Goal: Information Seeking & Learning: Learn about a topic

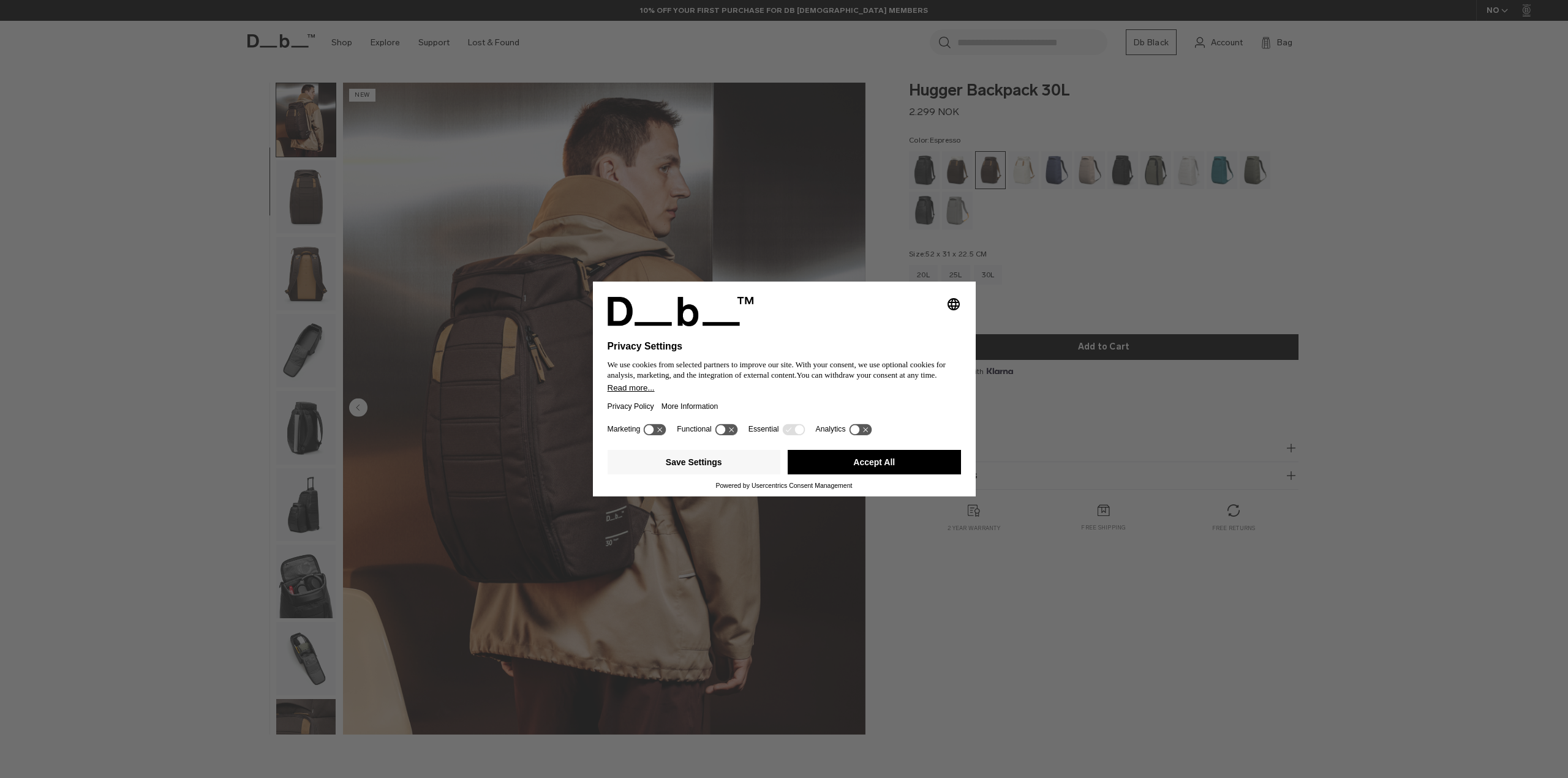
click at [822, 460] on button "Accept All" at bounding box center [874, 462] width 174 height 25
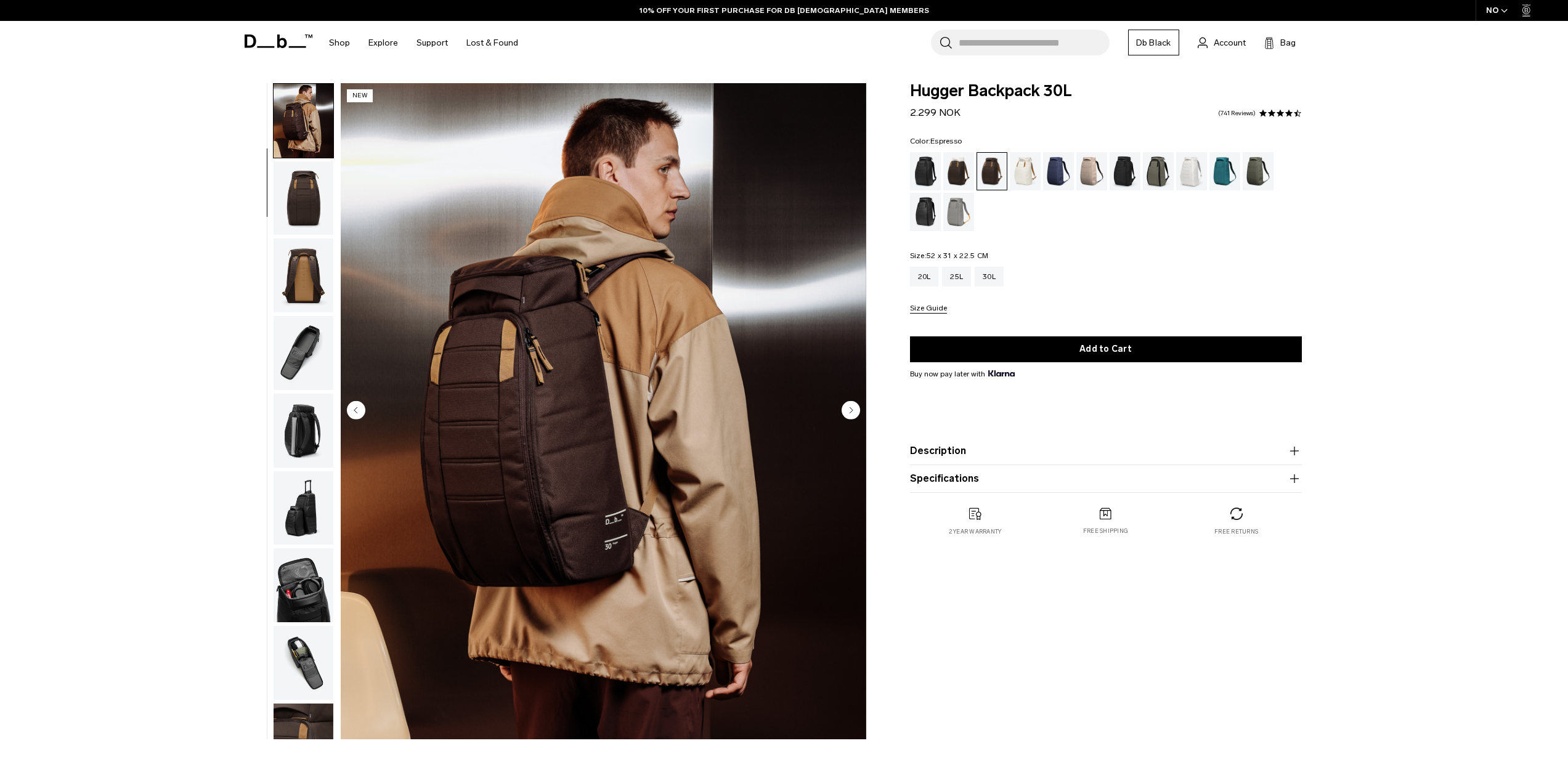
click at [298, 209] on img "button" at bounding box center [304, 198] width 60 height 74
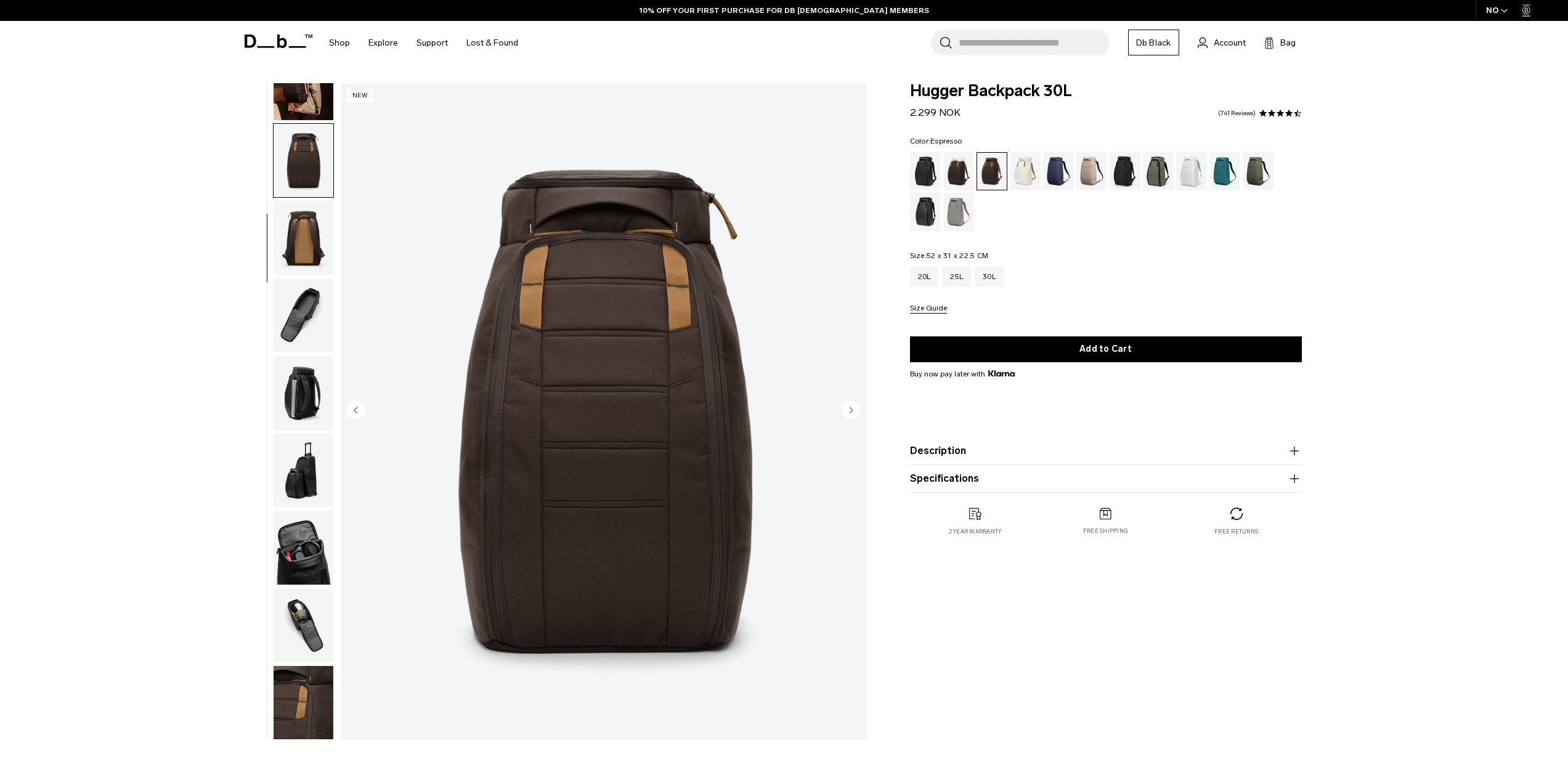
scroll to position [117, 0]
click at [307, 257] on img "button" at bounding box center [304, 236] width 60 height 74
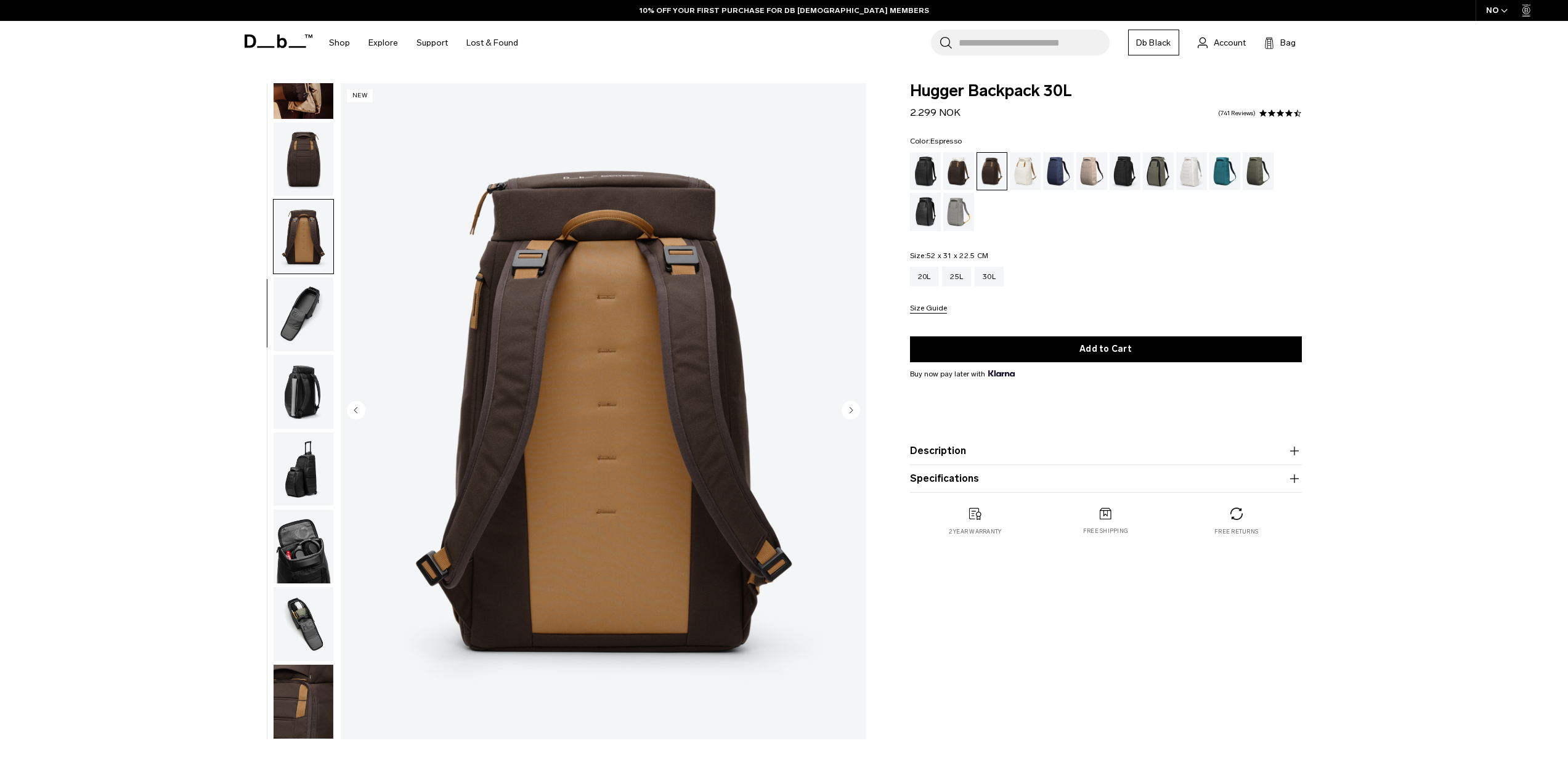
click at [312, 290] on img "button" at bounding box center [304, 314] width 60 height 74
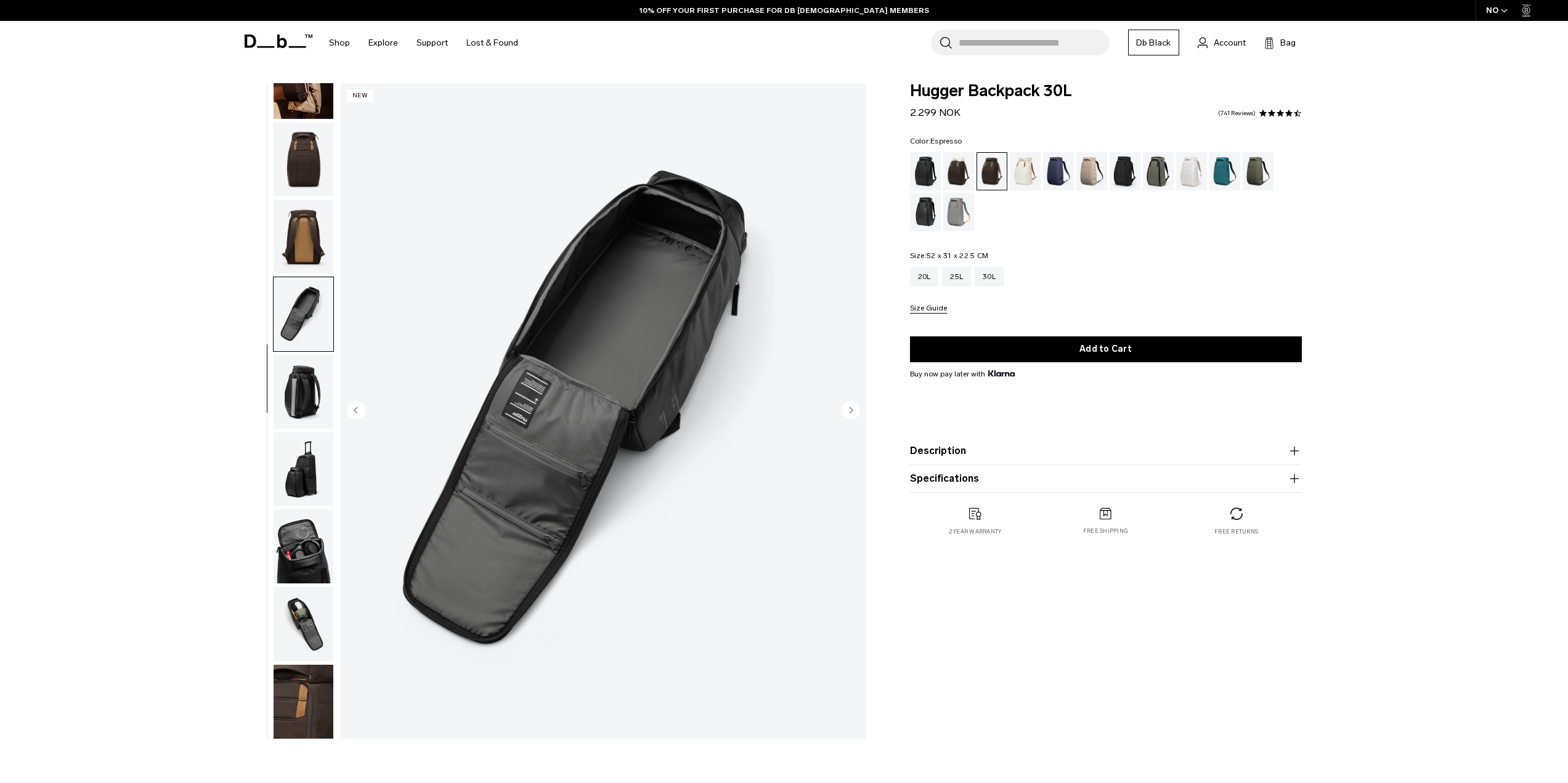
click at [318, 401] on img "button" at bounding box center [304, 392] width 60 height 74
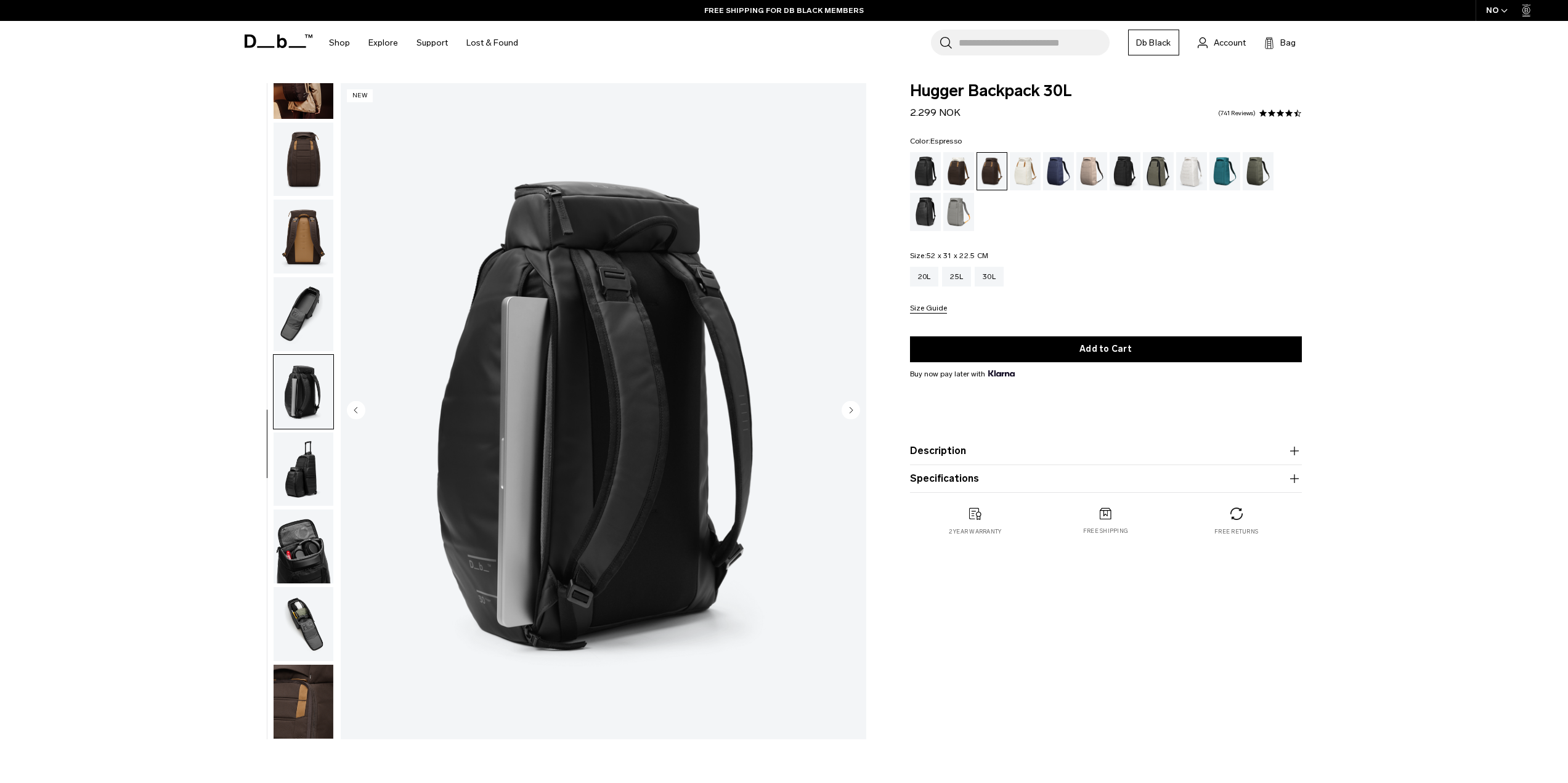
click at [303, 467] on img "button" at bounding box center [304, 469] width 60 height 74
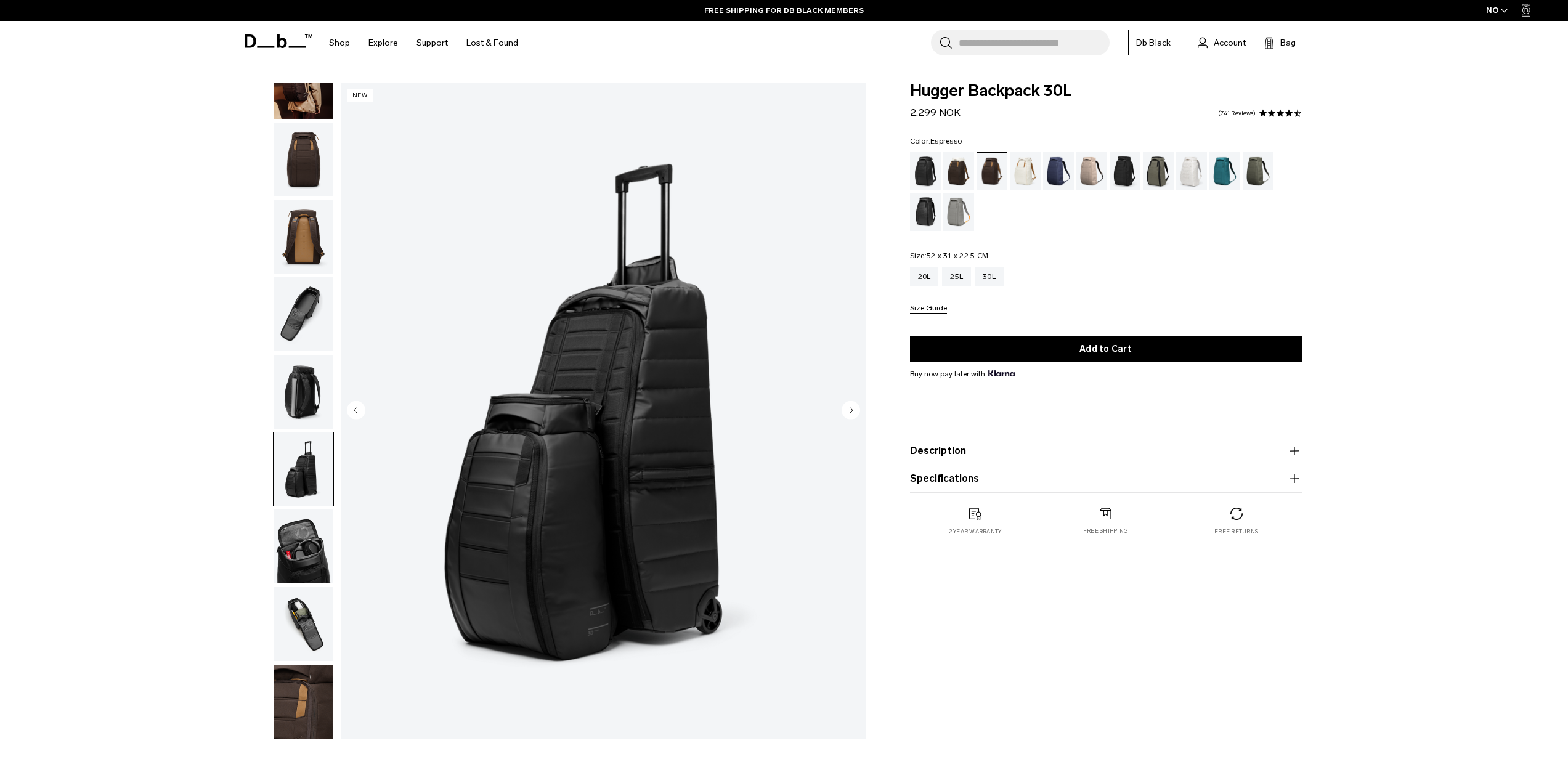
click at [313, 542] on img "button" at bounding box center [304, 546] width 60 height 74
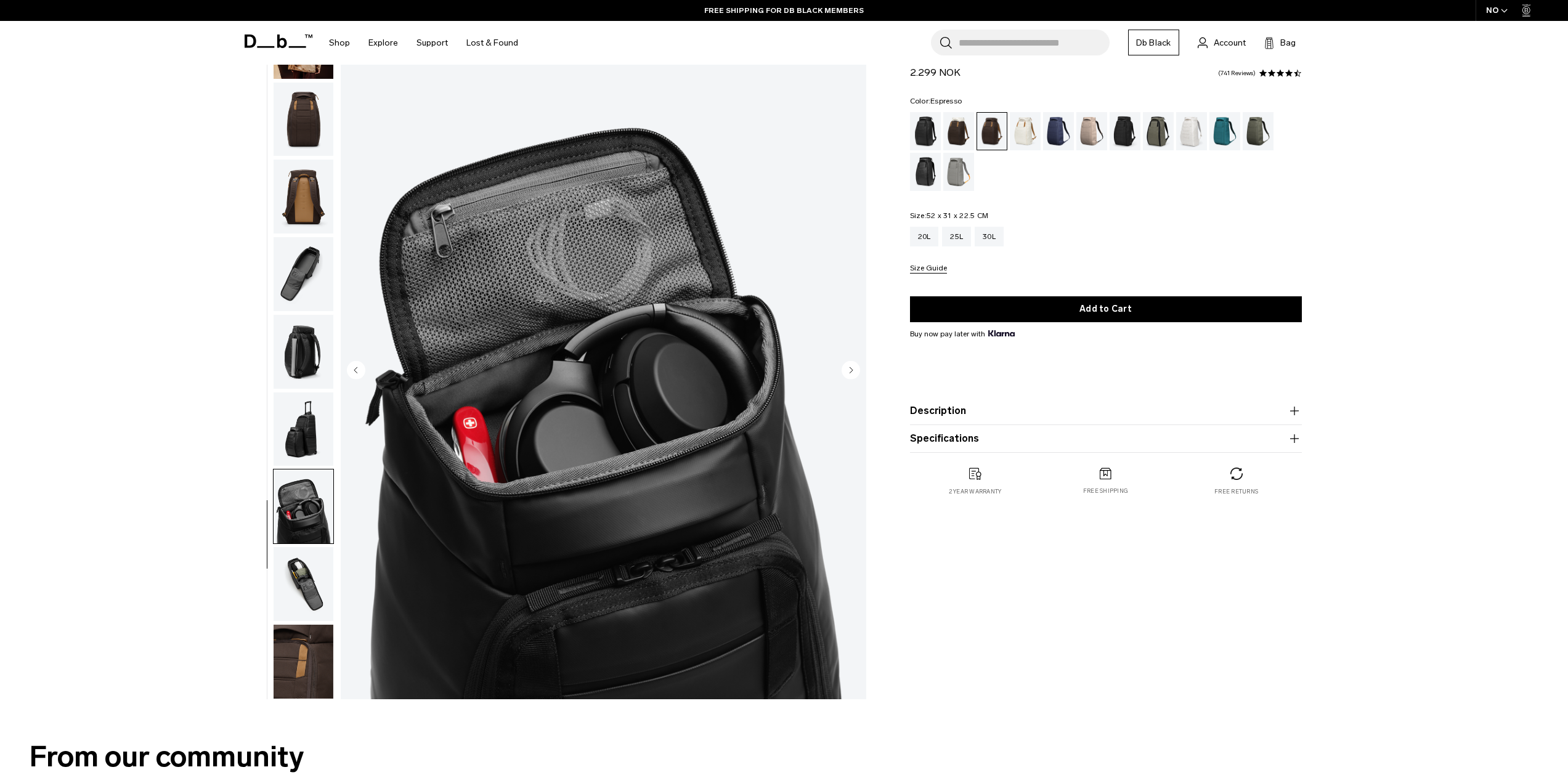
scroll to position [61, 0]
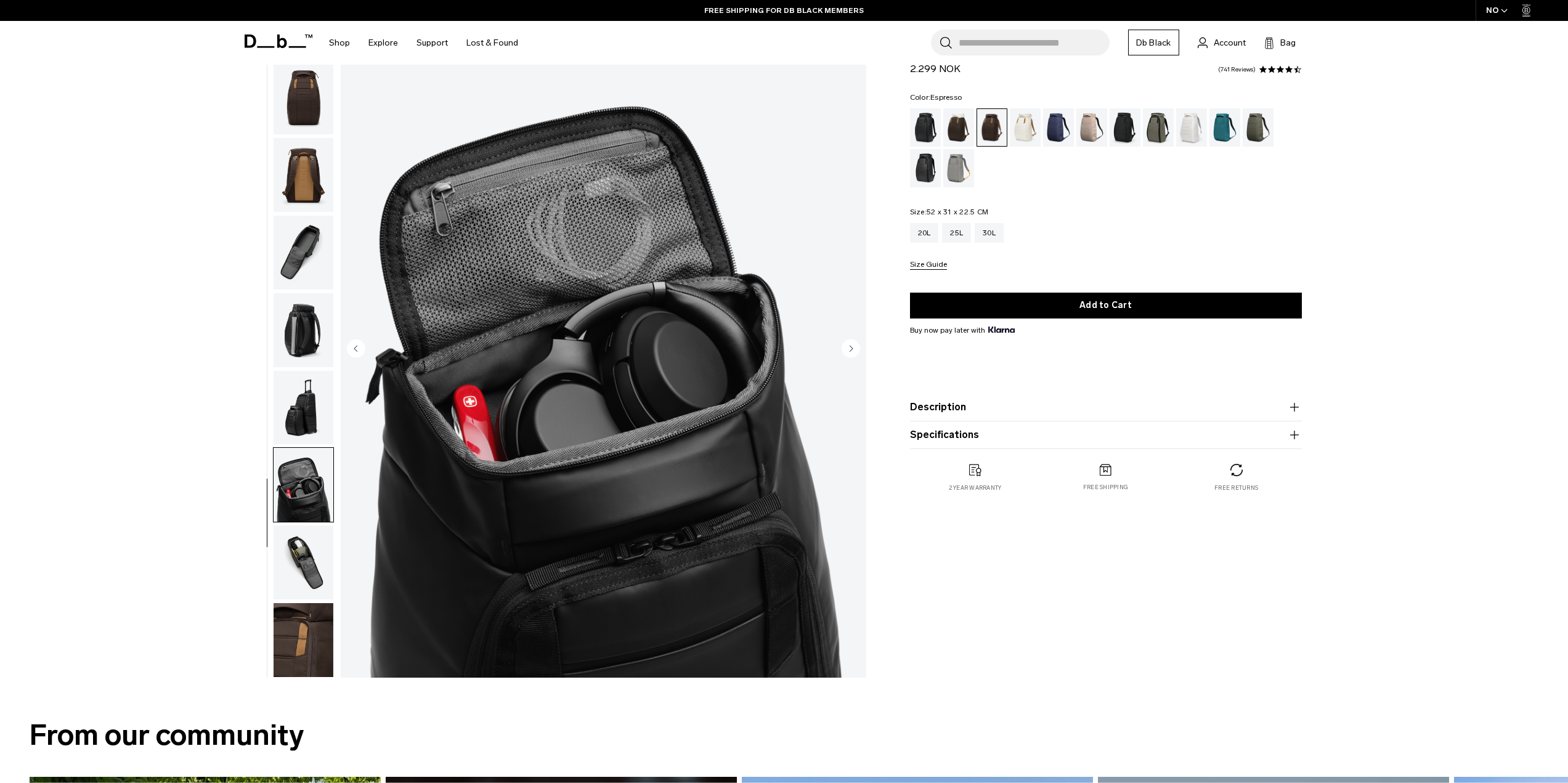
click at [307, 566] on img "button" at bounding box center [304, 562] width 60 height 74
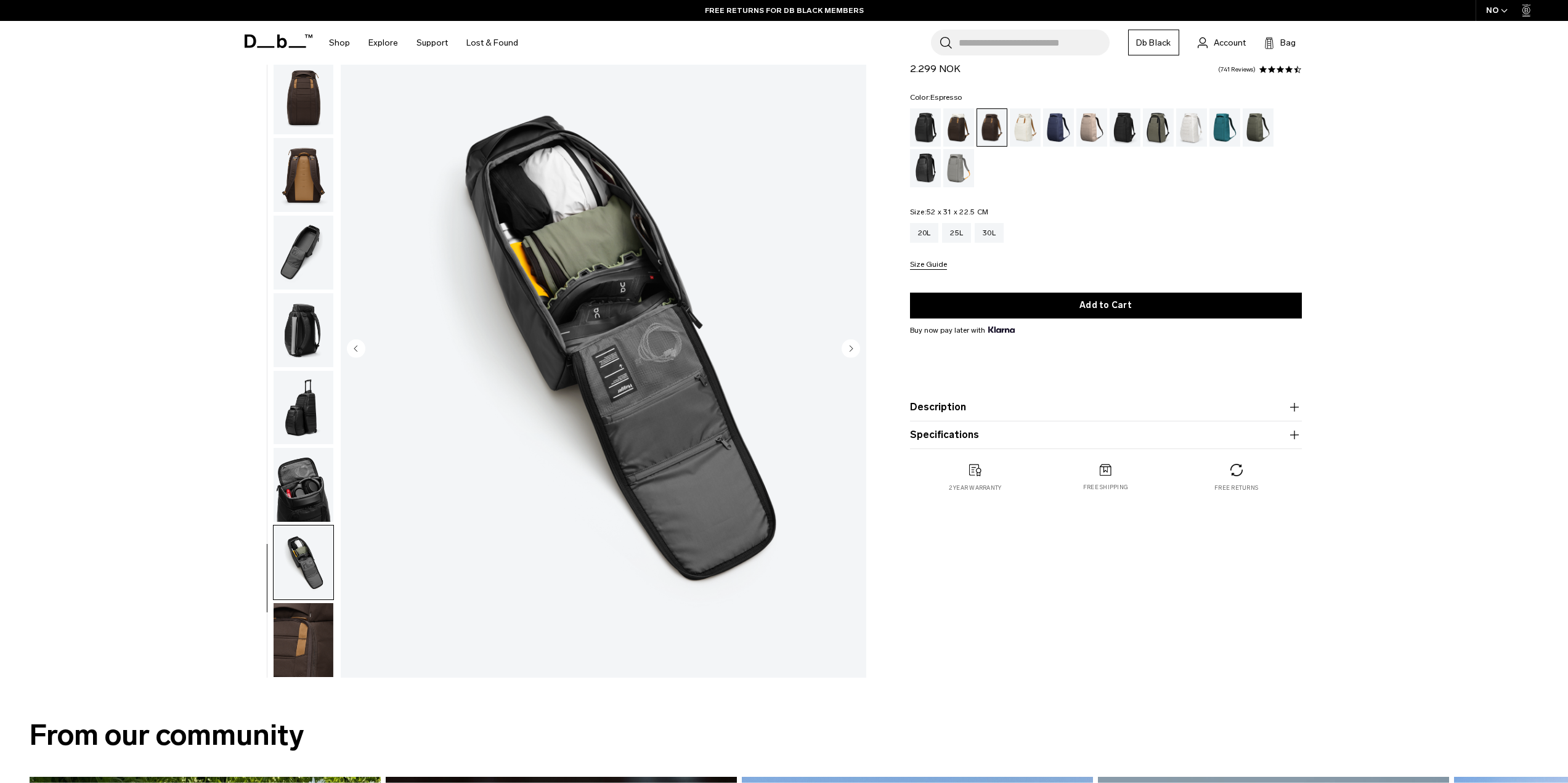
click at [314, 648] on img "button" at bounding box center [304, 640] width 60 height 74
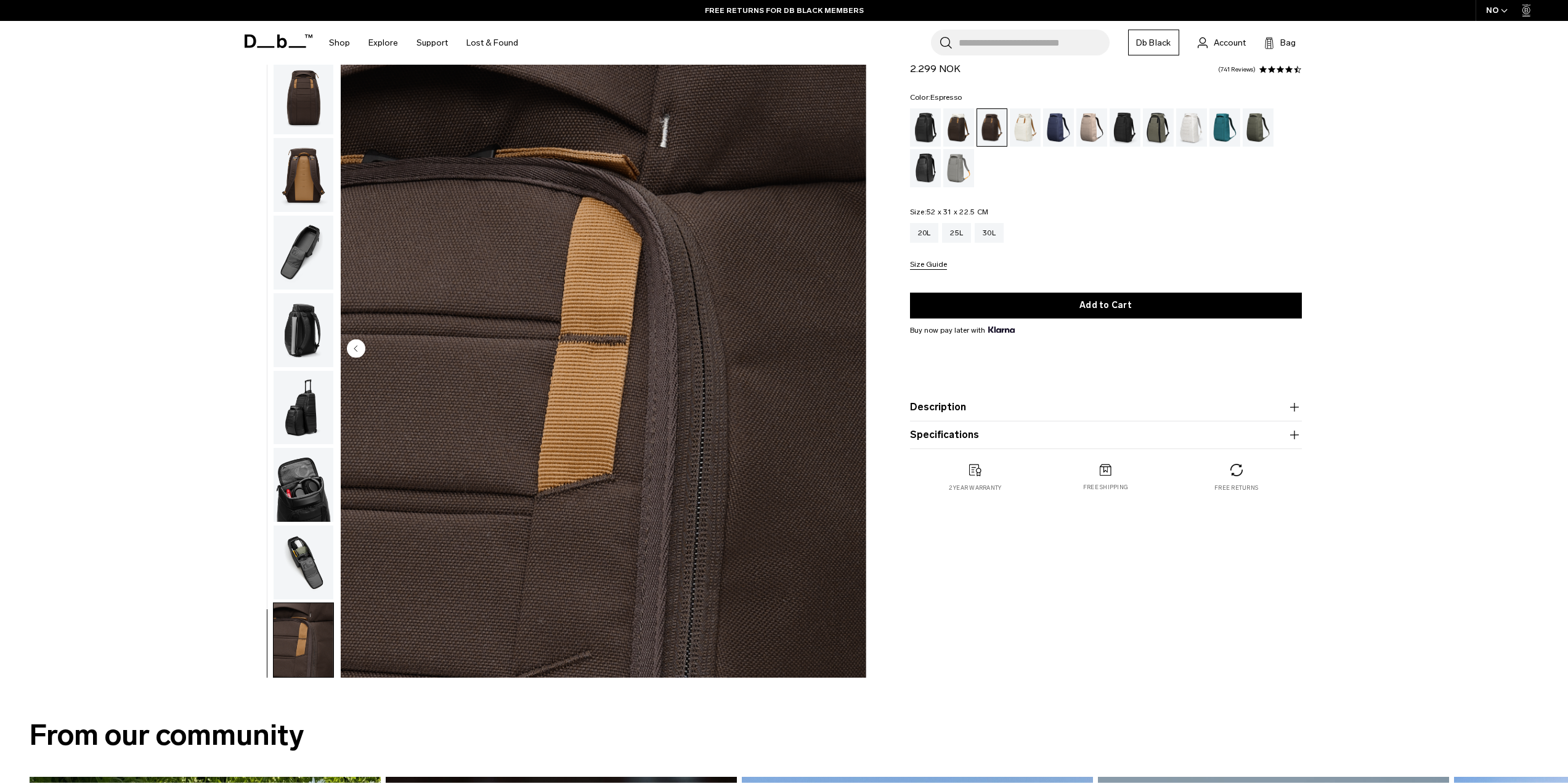
click at [305, 555] on img "button" at bounding box center [304, 562] width 60 height 74
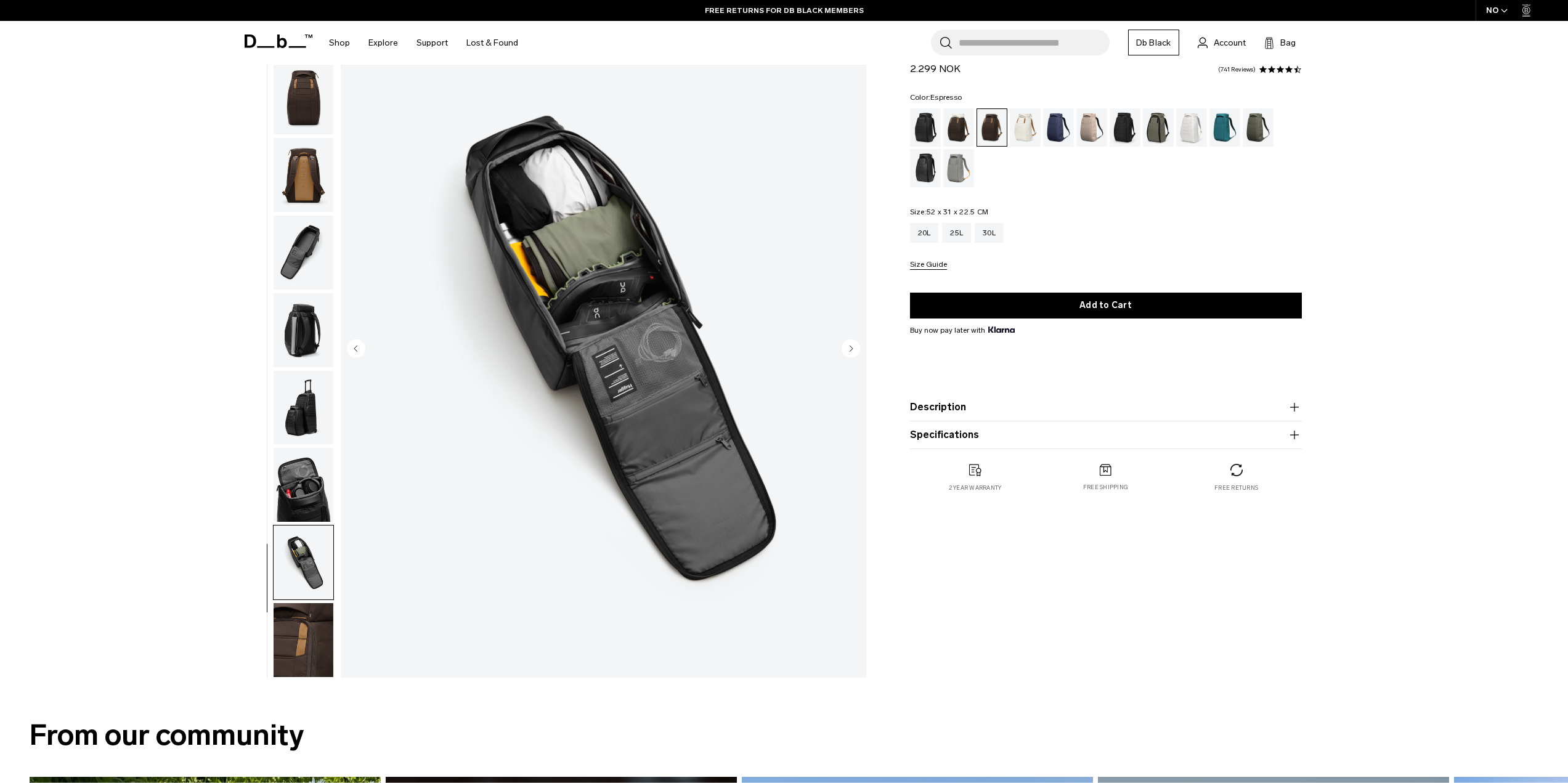
click at [304, 484] on img "button" at bounding box center [304, 484] width 60 height 74
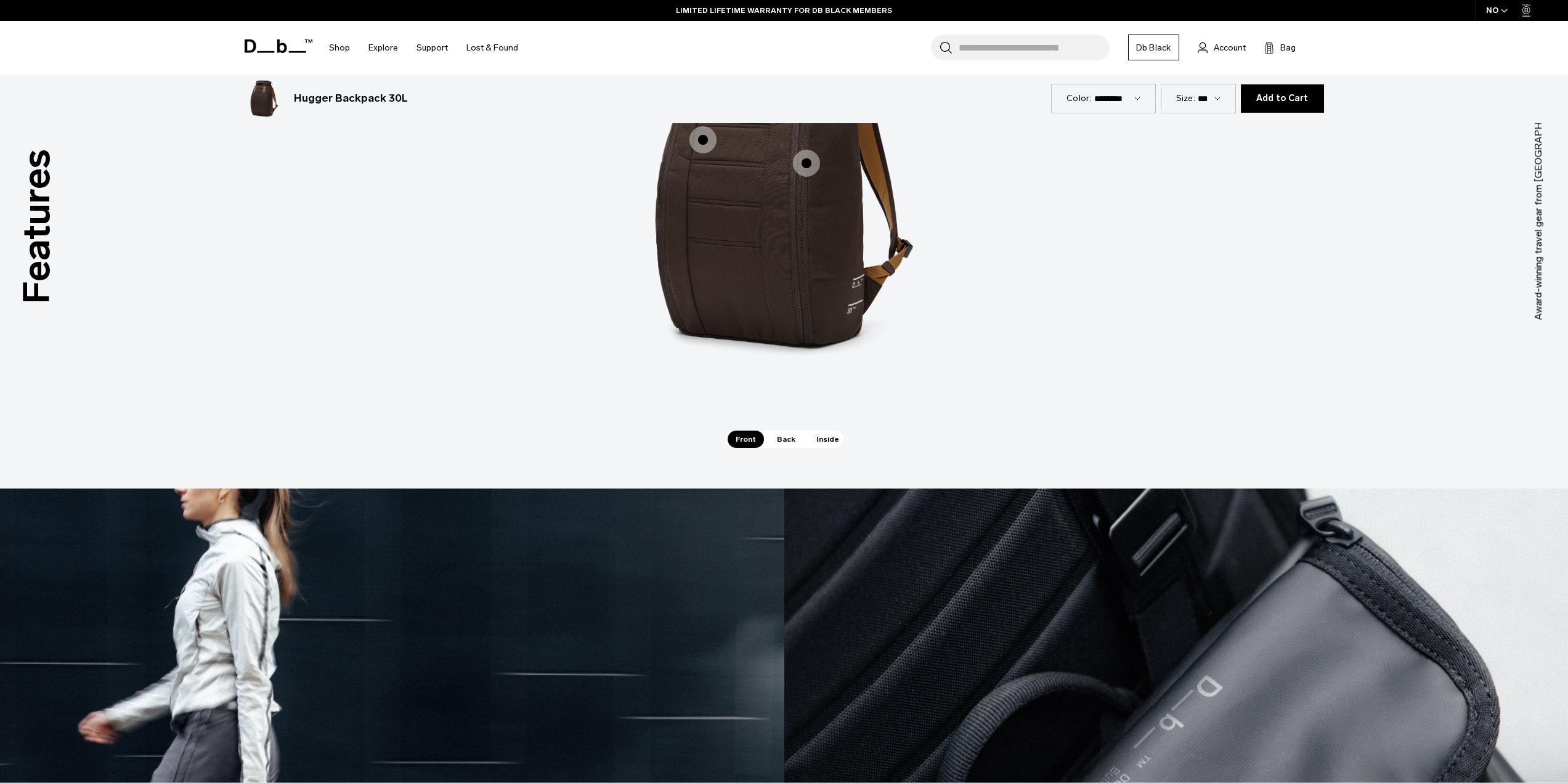
scroll to position [1726, 0]
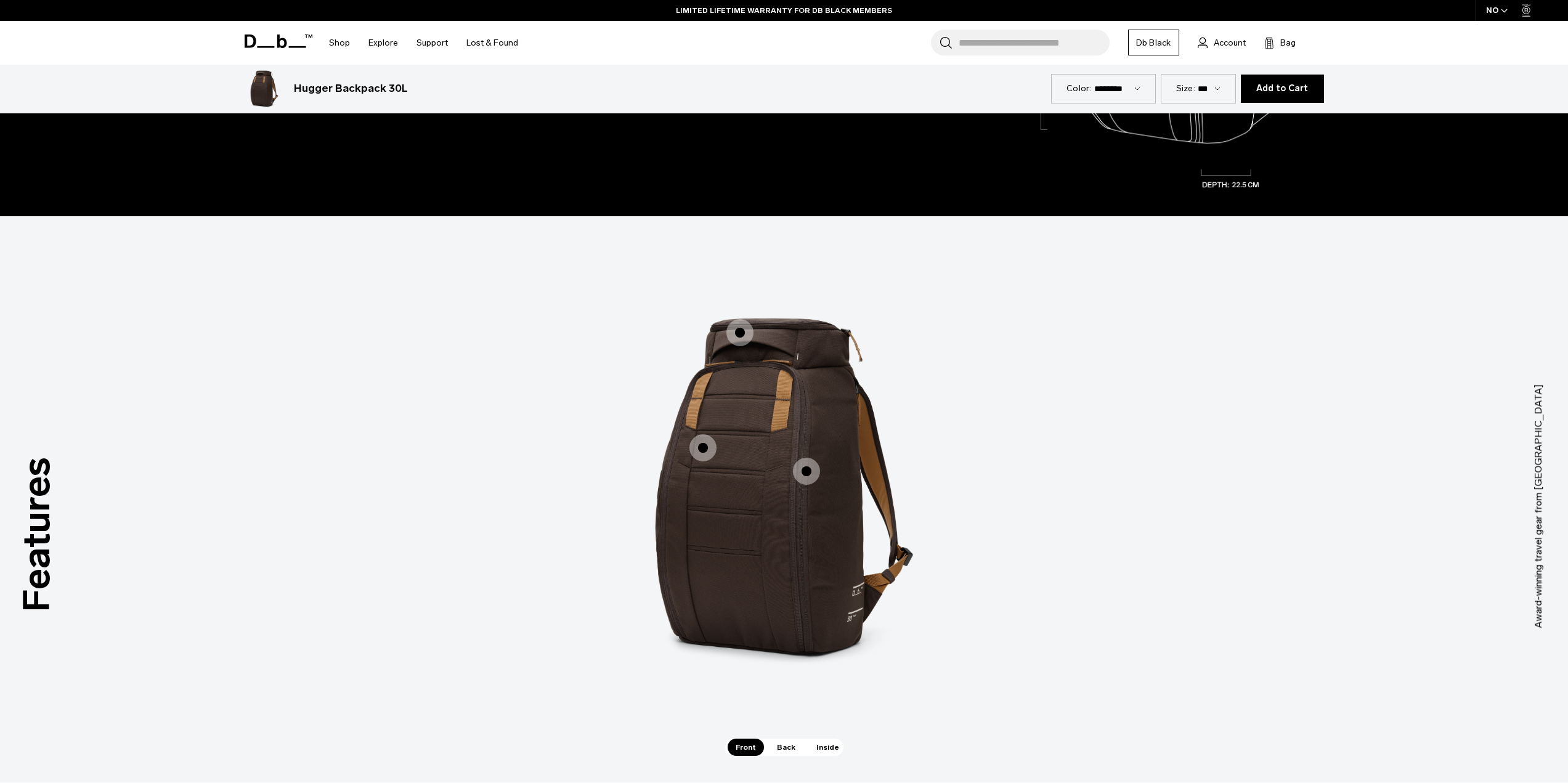
click at [749, 338] on span "1 / 3" at bounding box center [740, 333] width 27 height 27
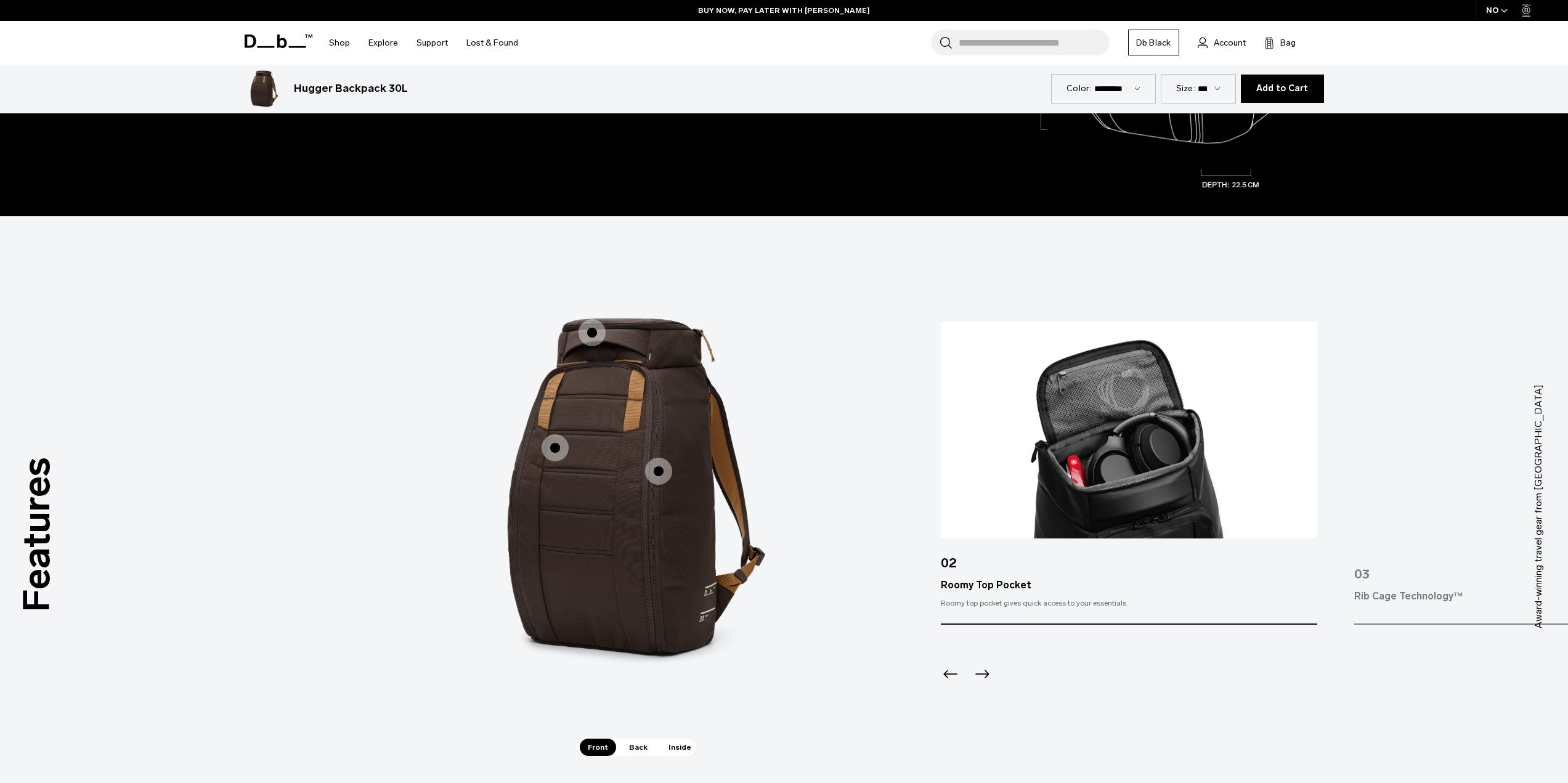
click at [559, 452] on span "1 / 3" at bounding box center [554, 448] width 27 height 27
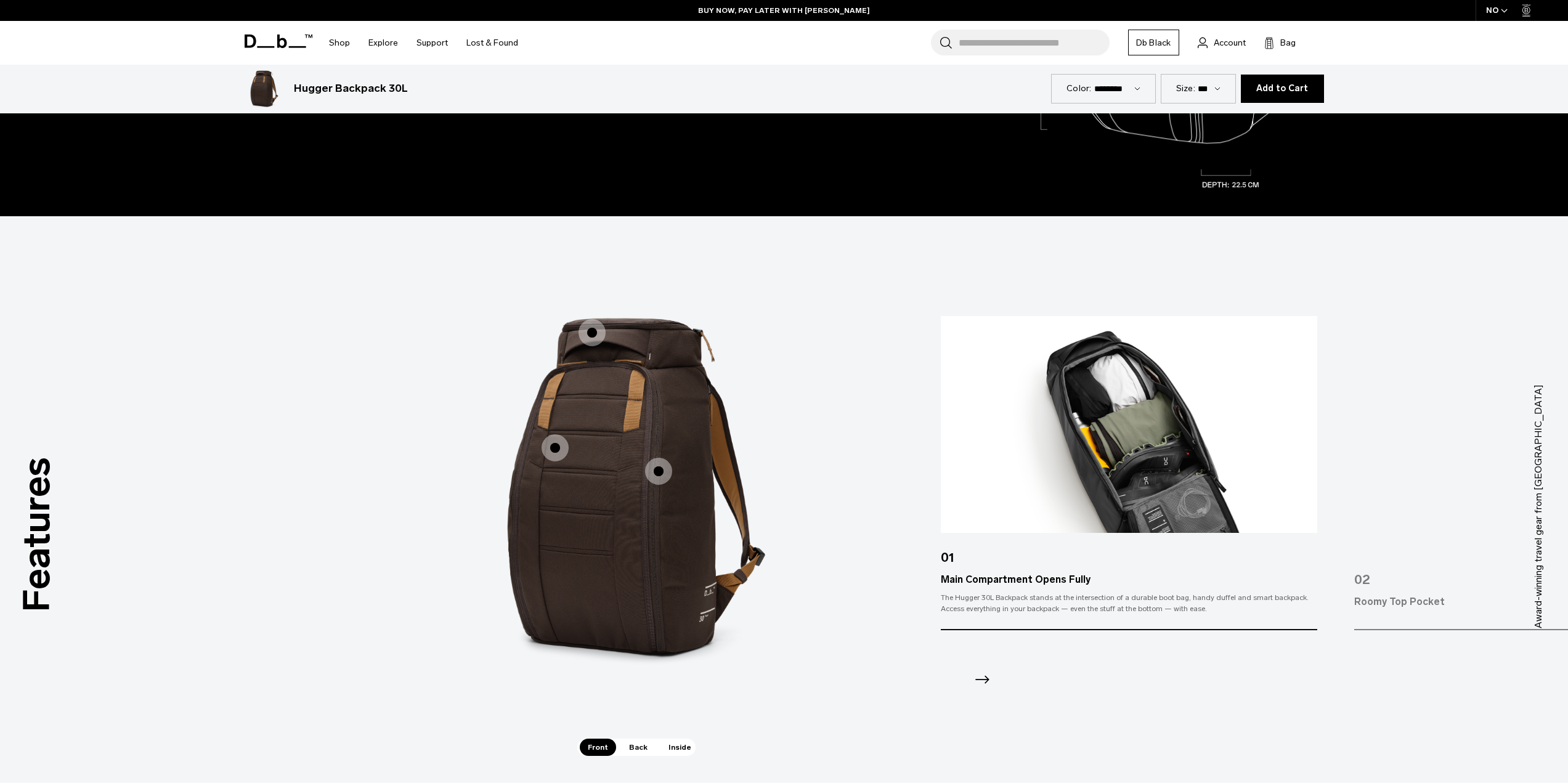
click at [667, 472] on span "1 / 3" at bounding box center [658, 471] width 27 height 27
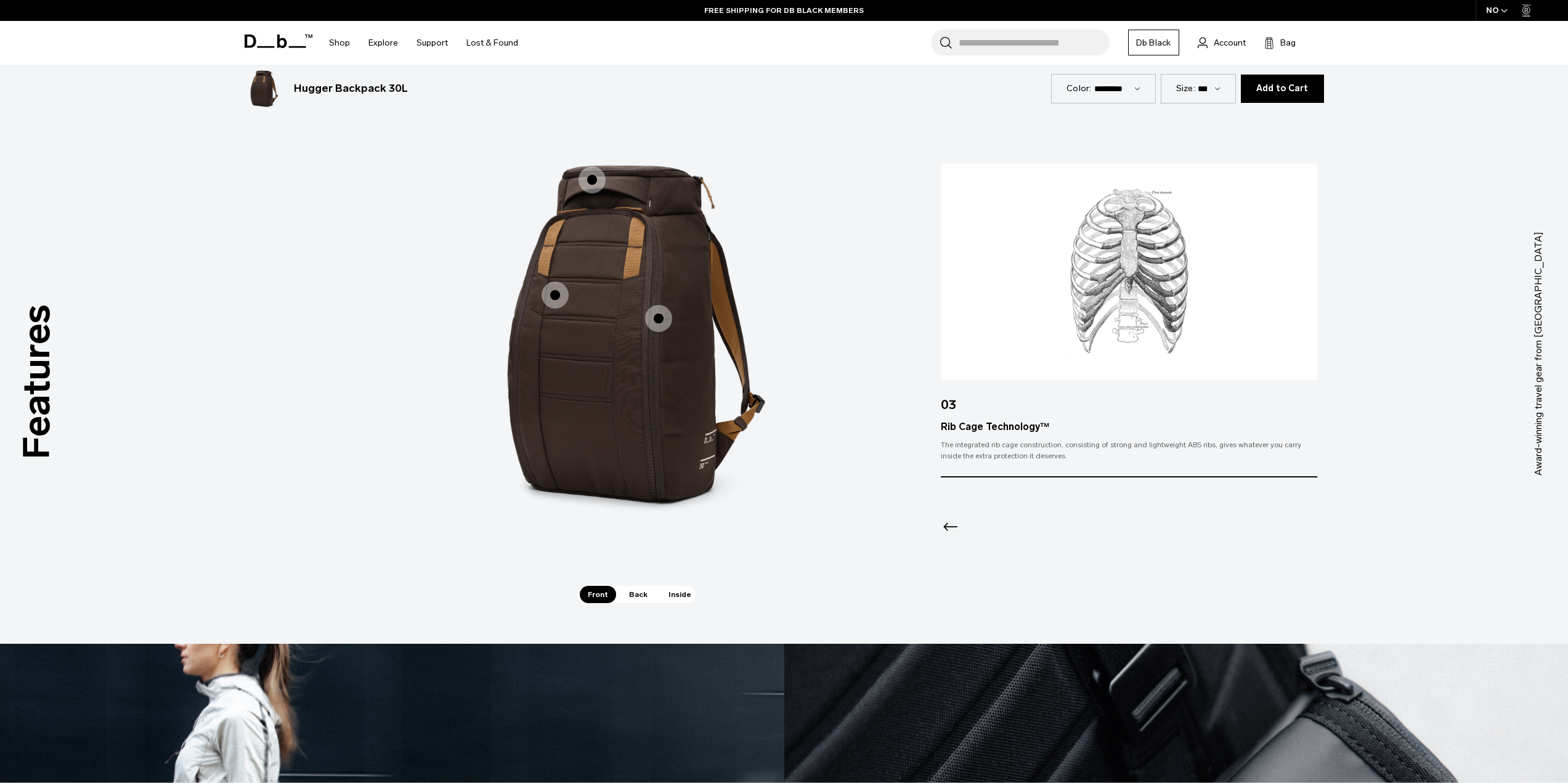
scroll to position [1910, 0]
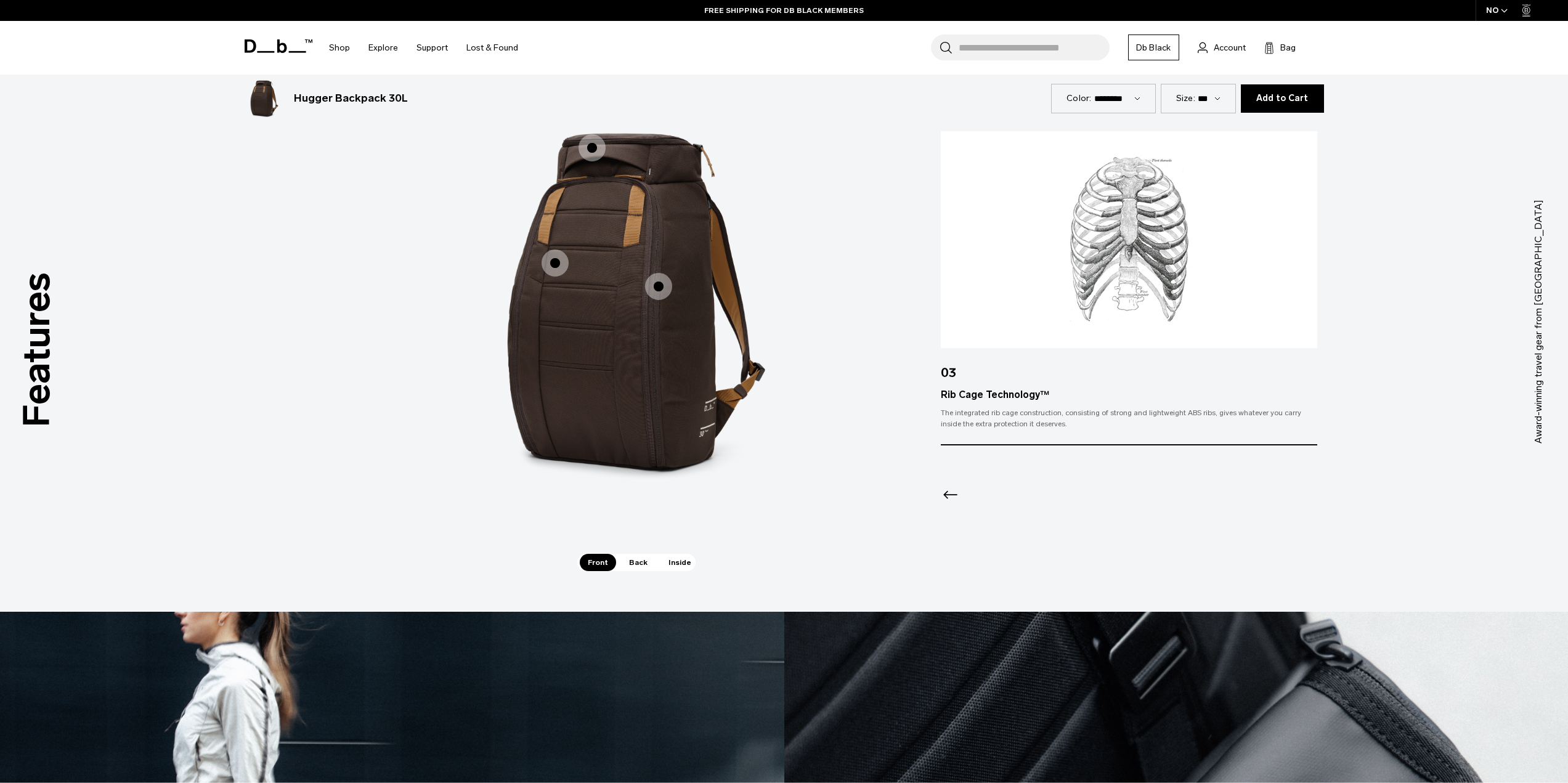
click at [633, 559] on span "Back" at bounding box center [638, 562] width 35 height 17
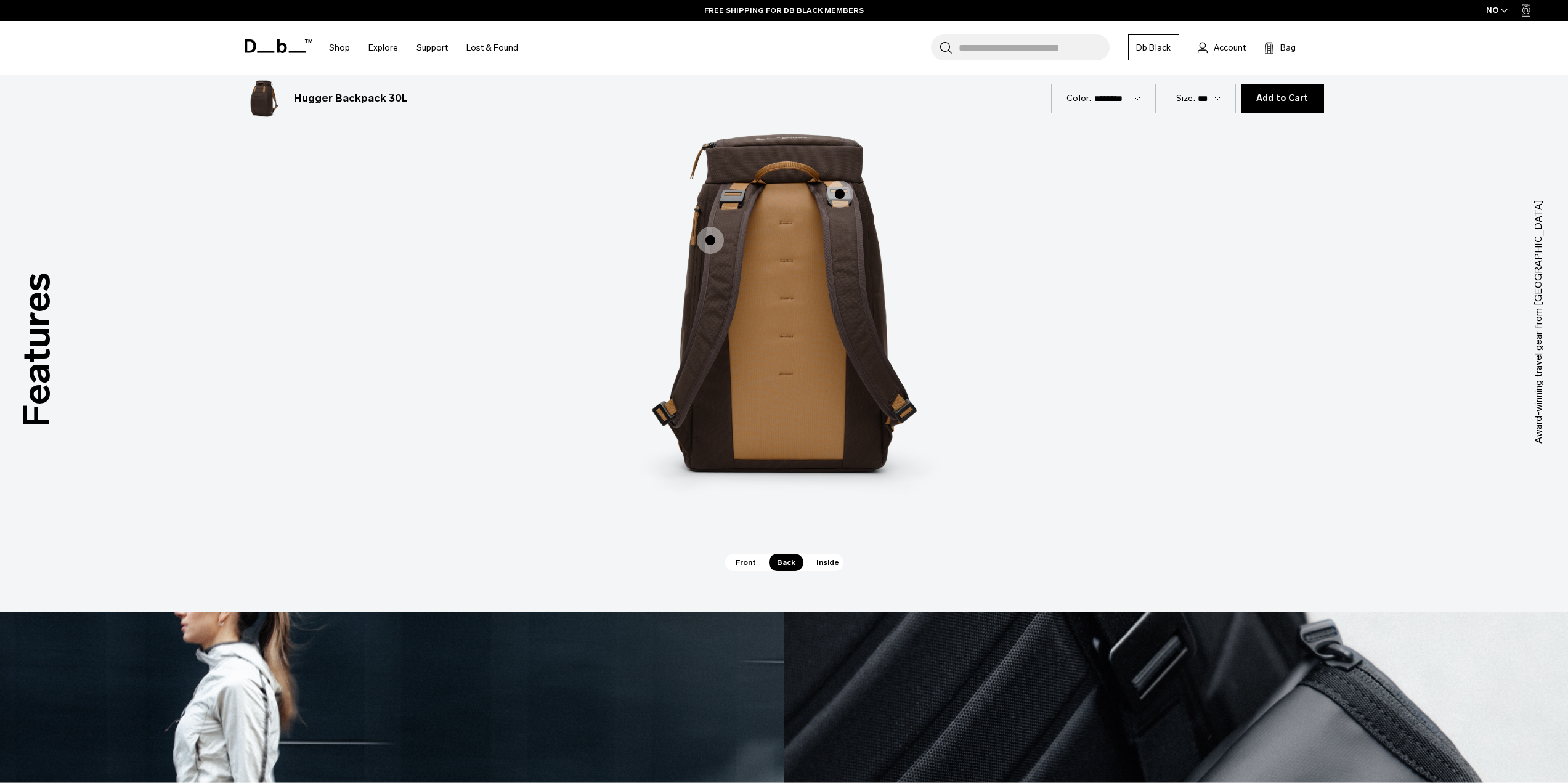
click at [712, 235] on span "2 / 3" at bounding box center [710, 240] width 27 height 27
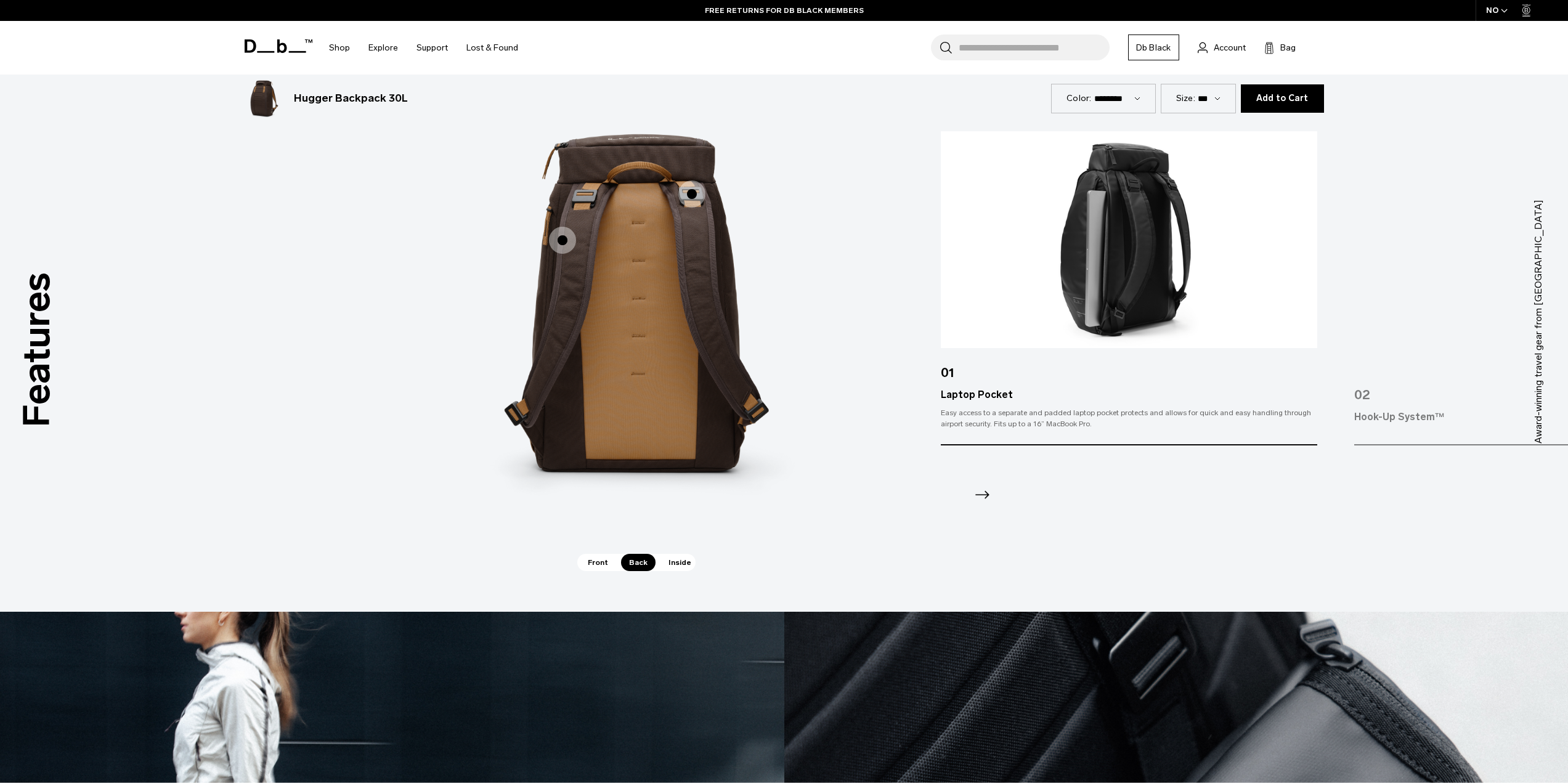
click at [983, 498] on icon "Next slide" at bounding box center [982, 495] width 20 height 20
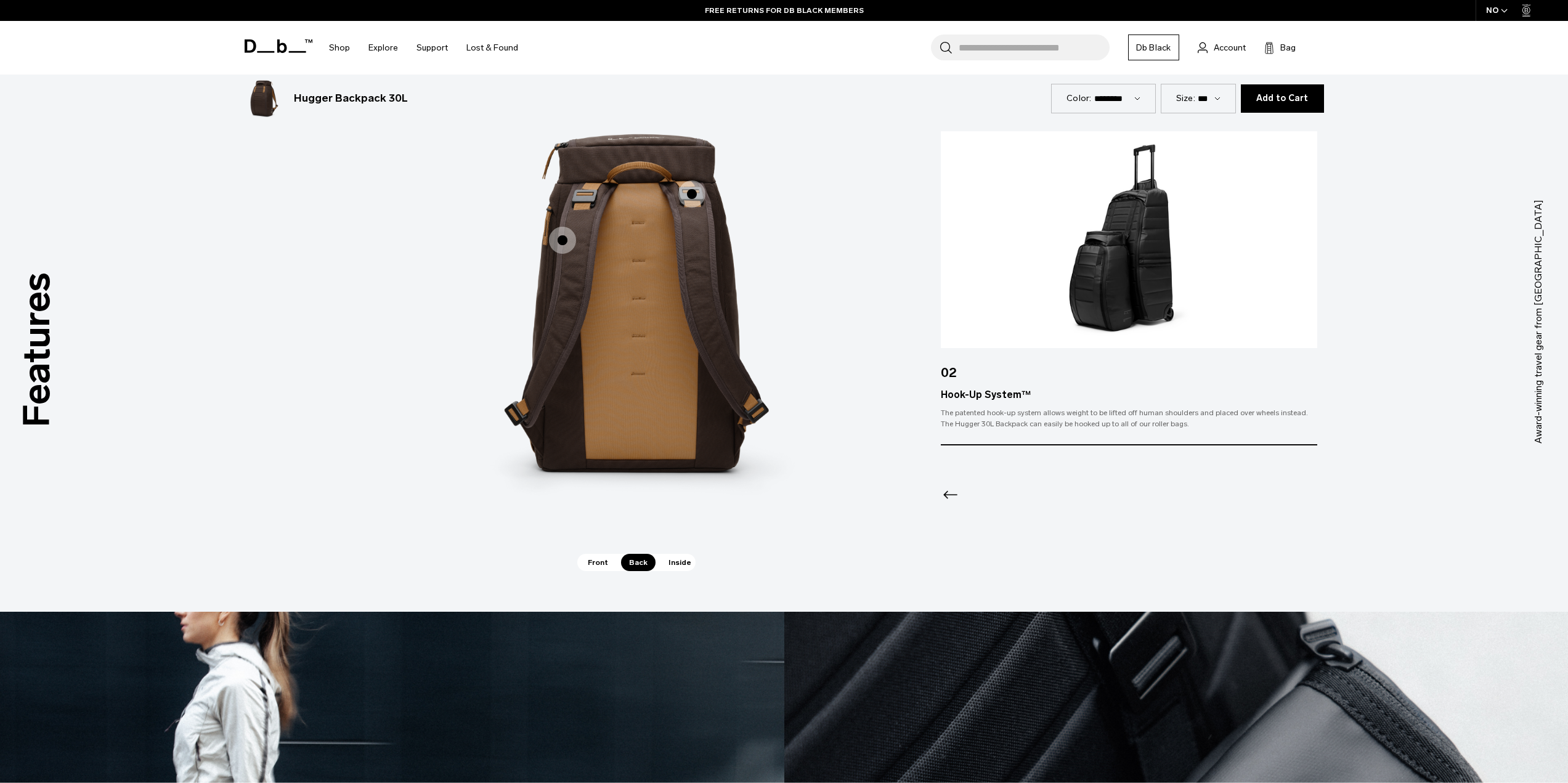
click at [671, 563] on span "Inside" at bounding box center [679, 562] width 39 height 17
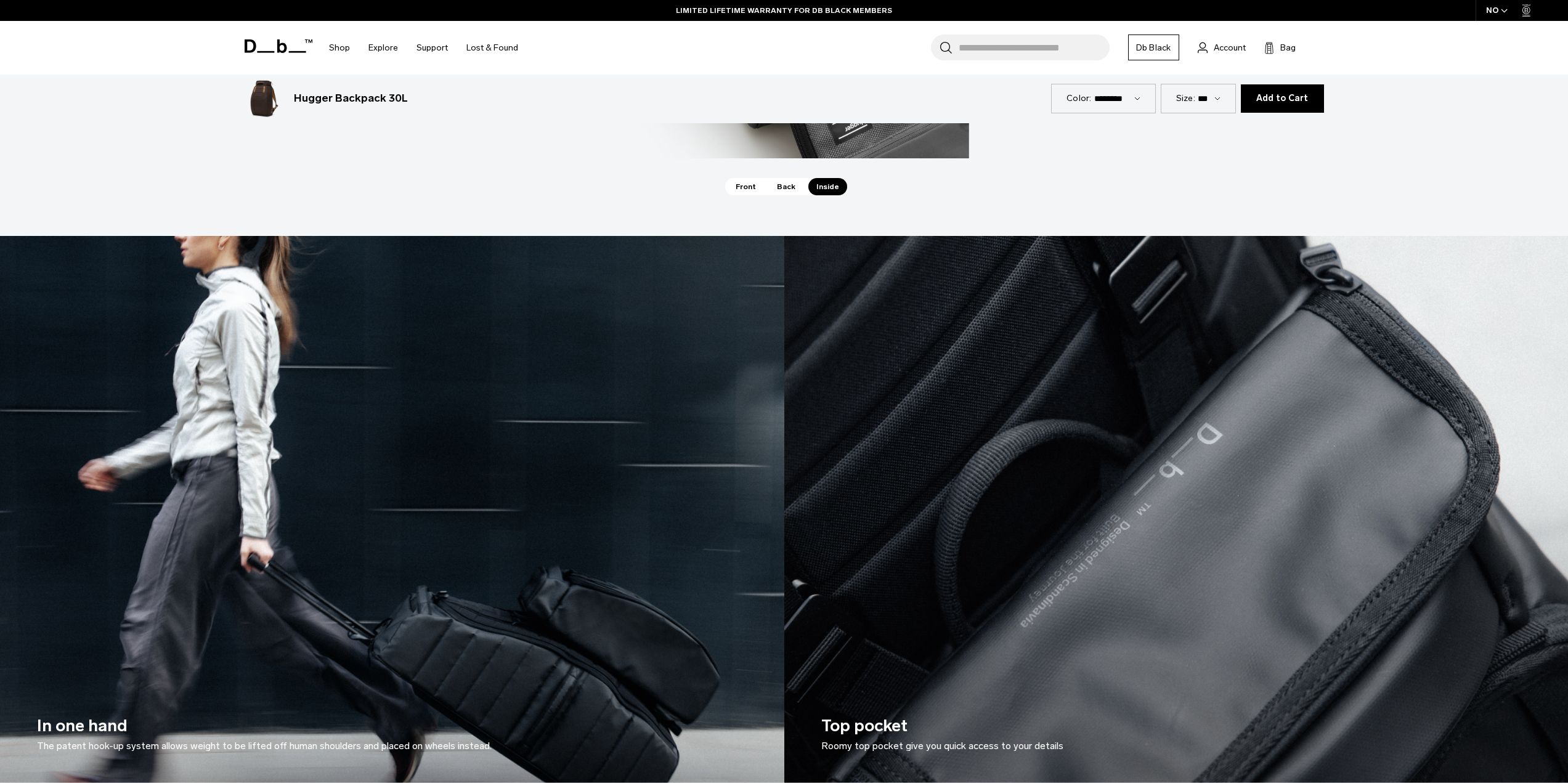
scroll to position [2526, 0]
